Goal: Use online tool/utility: Utilize a website feature to perform a specific function

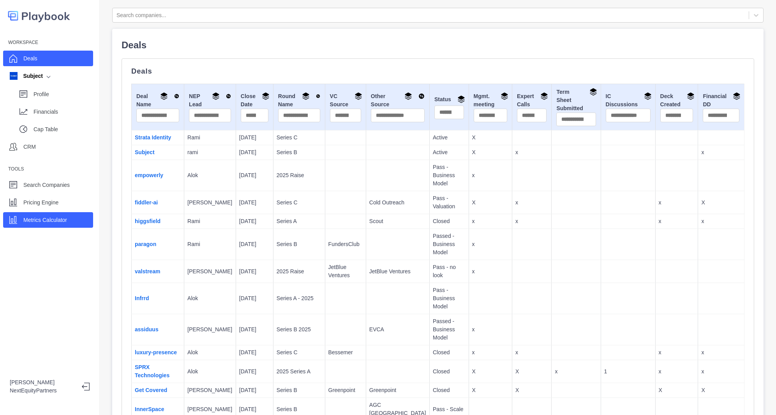
click at [51, 214] on div "Metrics Calculator" at bounding box center [45, 220] width 44 height 12
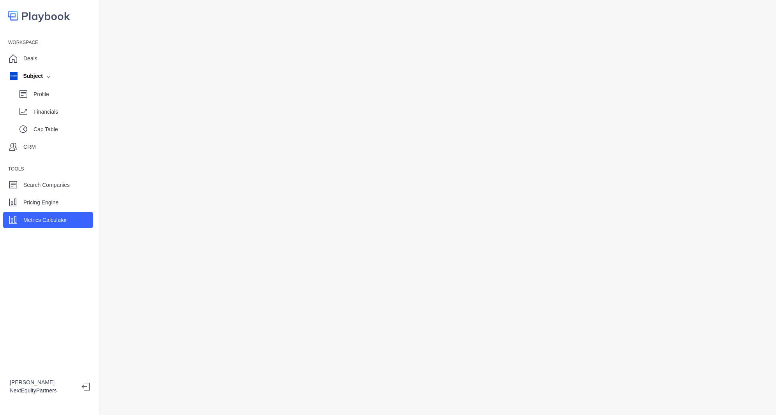
click at [108, 277] on div at bounding box center [438, 207] width 676 height 415
click at [50, 122] on div "Cap Table" at bounding box center [55, 130] width 78 height 16
select select "SHARE_HOLDER_TYPE_COMMON"
select select "SHARE_HOLDER_TYPE_WARRANT"
select select "SHARE_HOLDER_TYPE_OPTION"
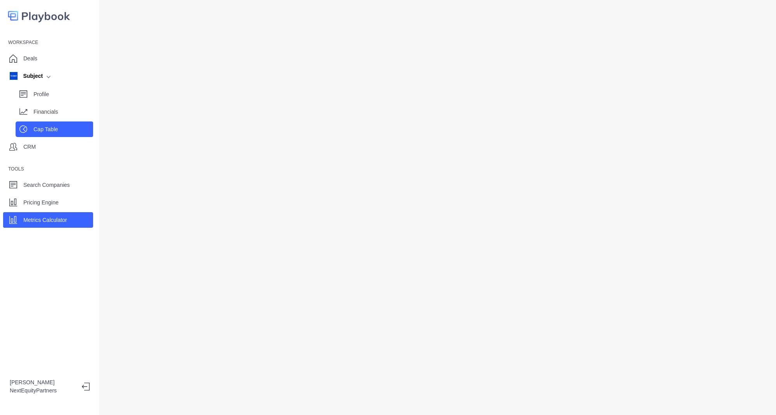
select select "SHARE_HOLDER_TYPE_OPTION"
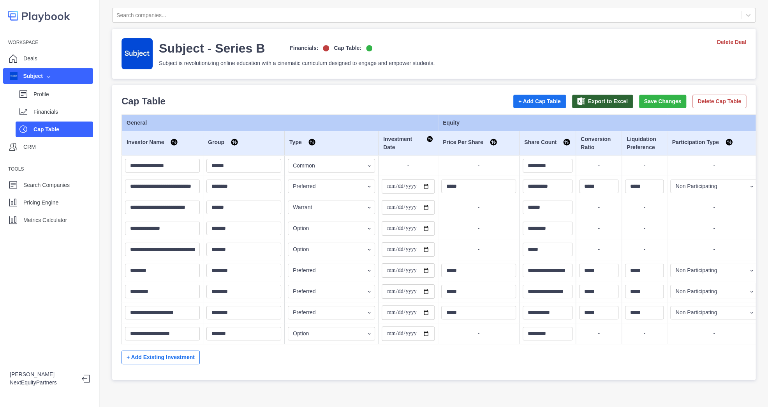
click at [50, 120] on div "Profile Financials Cap Table" at bounding box center [48, 110] width 90 height 53
click at [50, 118] on div "Financials" at bounding box center [55, 112] width 78 height 16
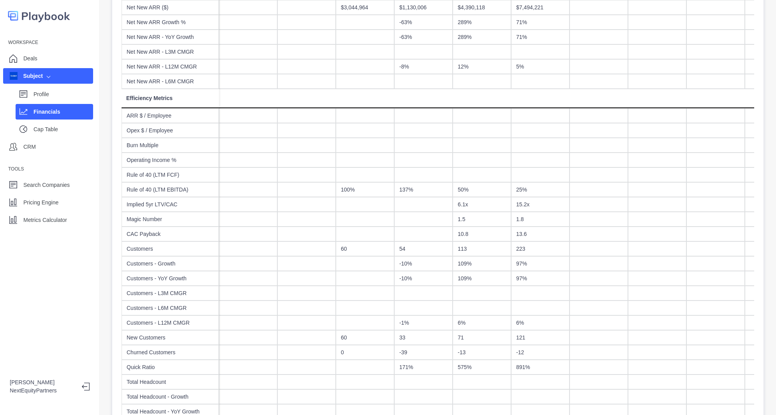
scroll to position [588, 0]
click at [470, 204] on div "6.1x" at bounding box center [482, 204] width 58 height 15
click at [499, 173] on div at bounding box center [482, 174] width 58 height 15
click at [488, 232] on div "10.8" at bounding box center [482, 233] width 58 height 15
click at [487, 226] on div "10.8" at bounding box center [482, 233] width 58 height 15
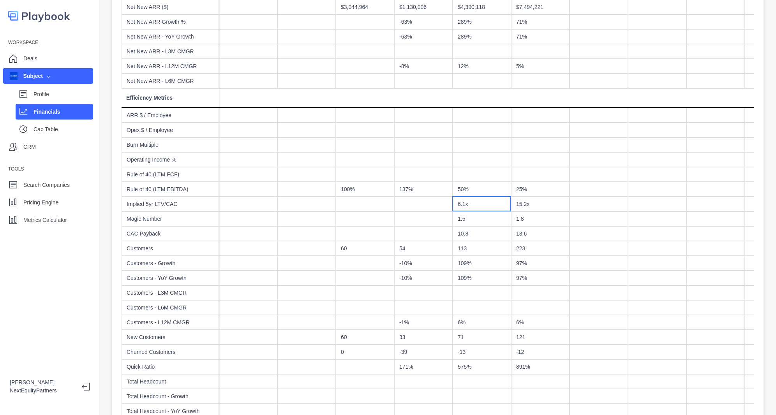
click at [479, 209] on div "6.1x" at bounding box center [482, 204] width 58 height 15
click at [40, 217] on p "Metrics Calculator" at bounding box center [45, 220] width 44 height 8
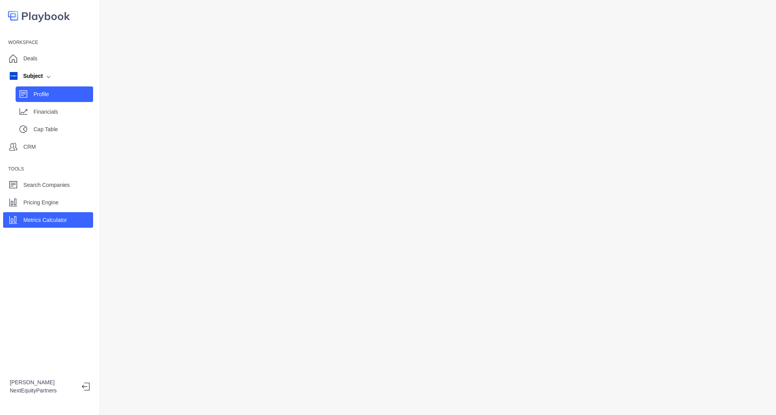
click at [26, 91] on icon at bounding box center [23, 94] width 8 height 7
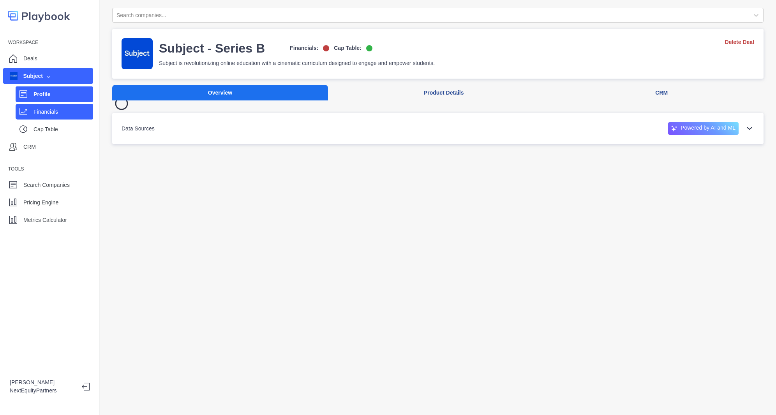
click at [37, 107] on div "Financials" at bounding box center [63, 112] width 60 height 12
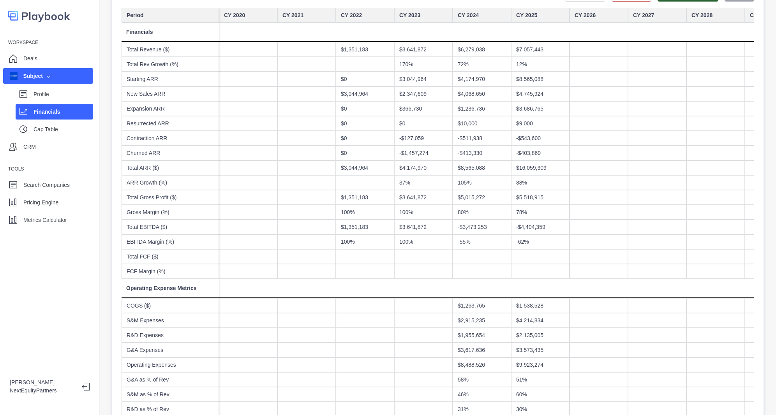
scroll to position [106, 0]
